Goal: Navigation & Orientation: Find specific page/section

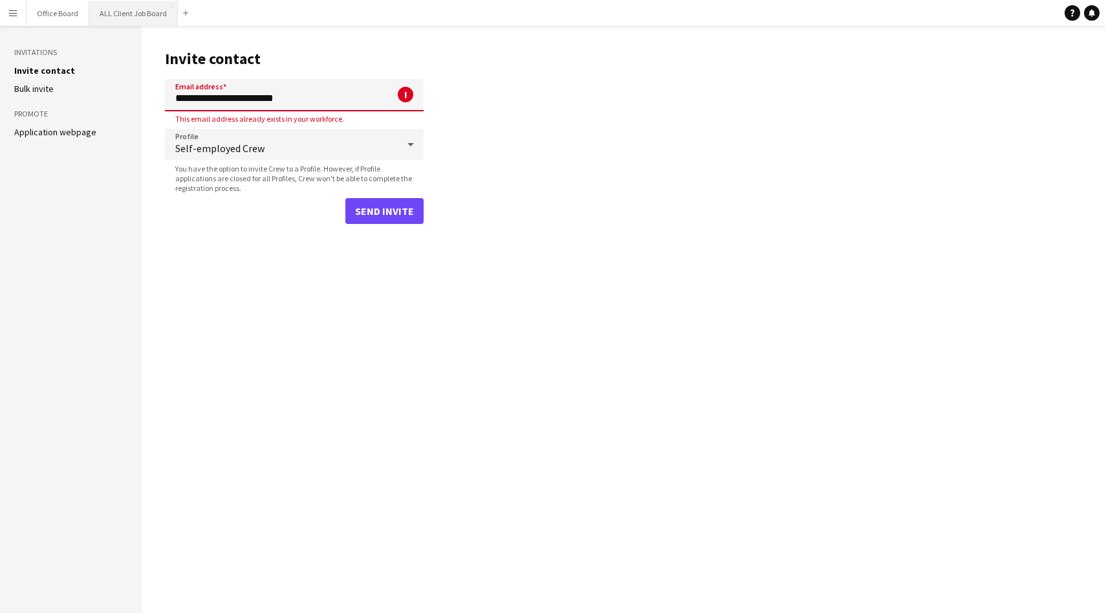
click at [119, 15] on button "ALL Client Job Board Close" at bounding box center [133, 13] width 89 height 25
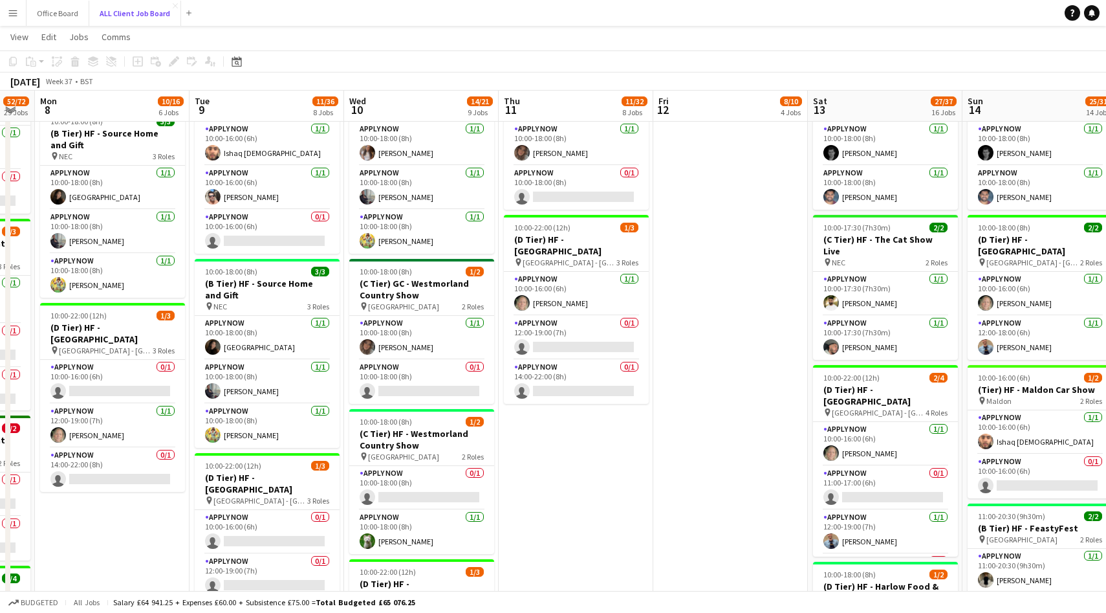
scroll to position [0, 499]
